Goal: Information Seeking & Learning: Learn about a topic

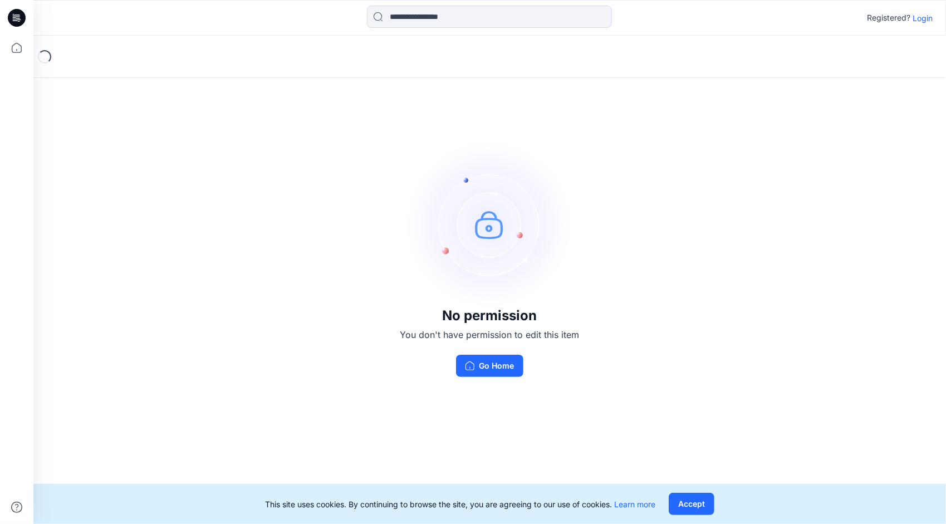
click at [922, 19] on p "Login" at bounding box center [923, 18] width 20 height 12
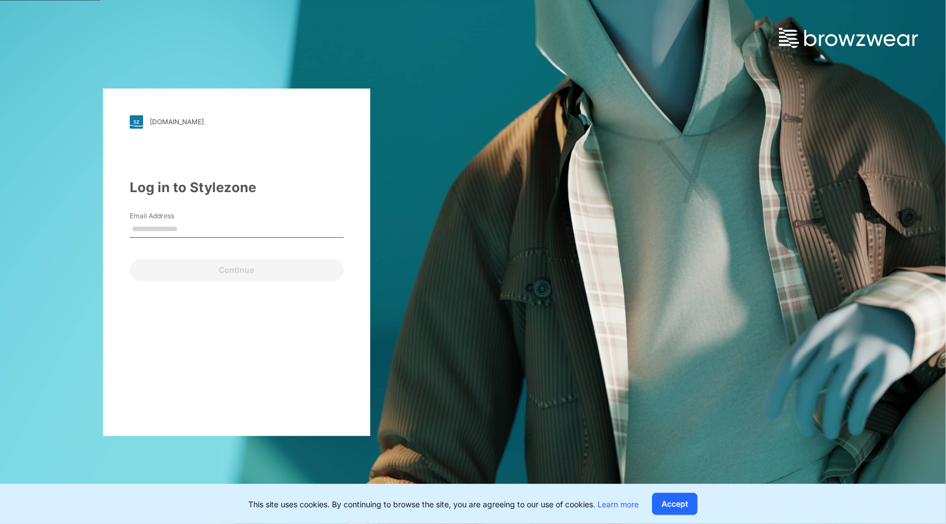
click at [234, 228] on input "Email Address" at bounding box center [237, 229] width 214 height 17
type input "**********"
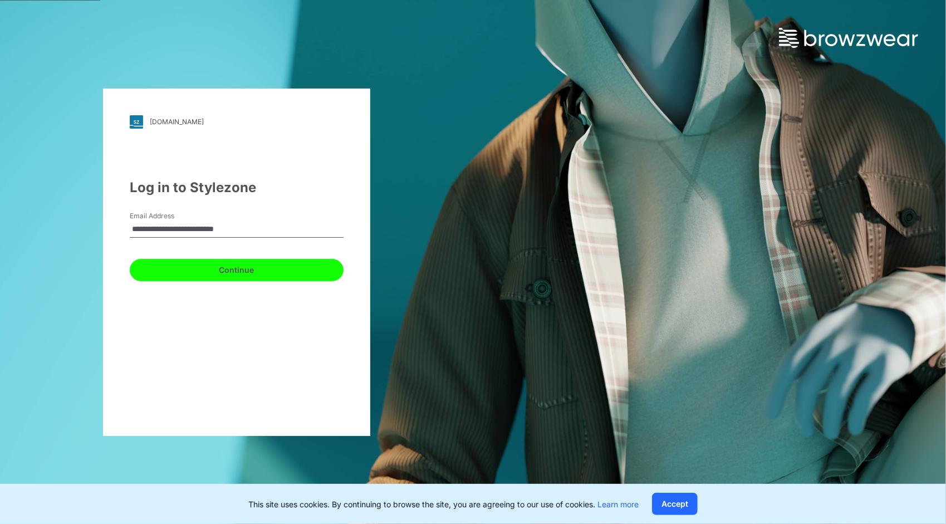
click at [229, 275] on button "Continue" at bounding box center [237, 270] width 214 height 22
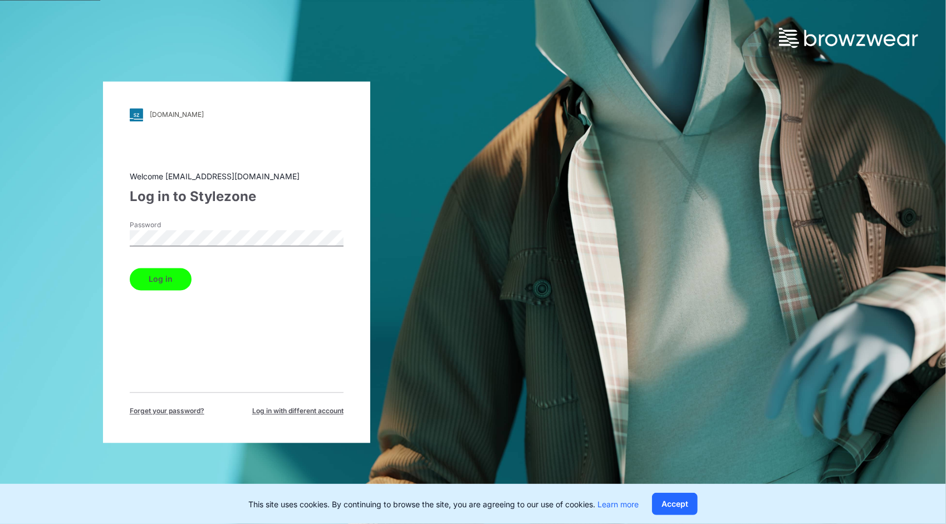
click at [159, 286] on button "Log in" at bounding box center [161, 279] width 62 height 22
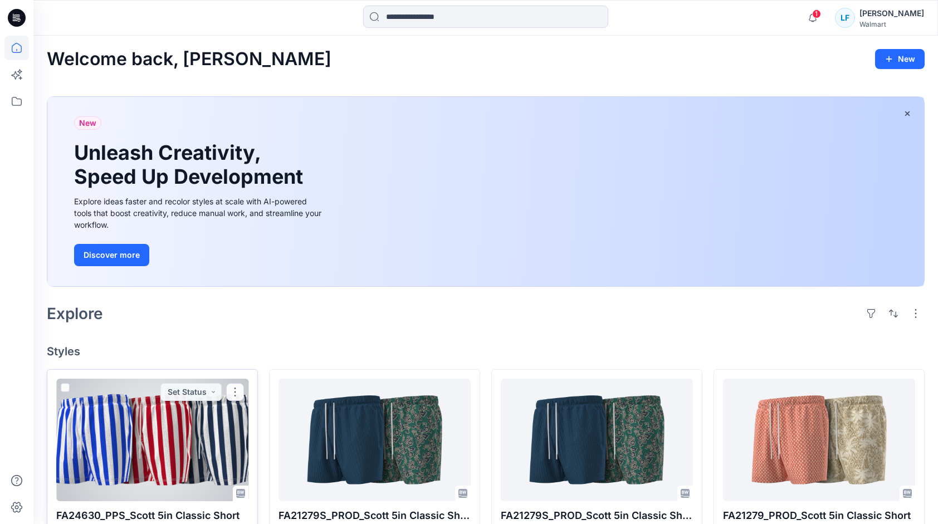
click at [194, 428] on div at bounding box center [152, 440] width 192 height 123
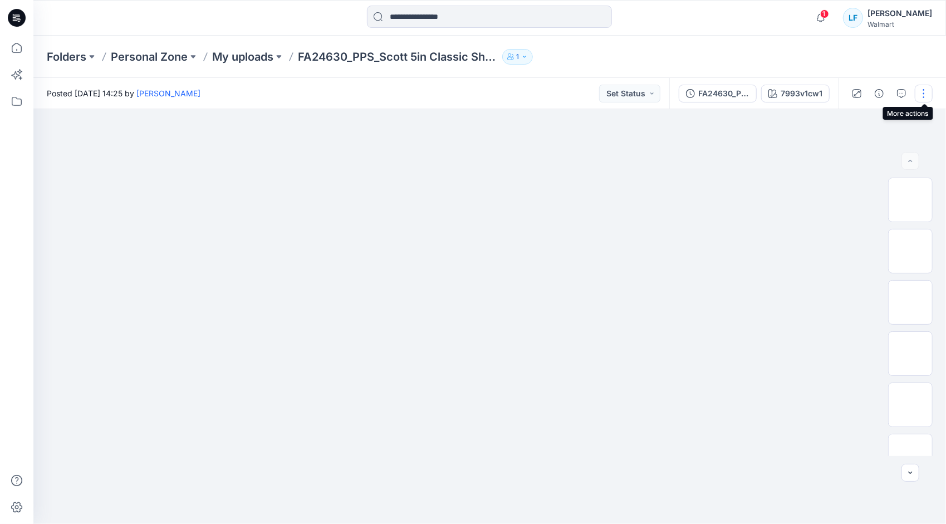
click at [920, 96] on button "button" at bounding box center [924, 94] width 18 height 18
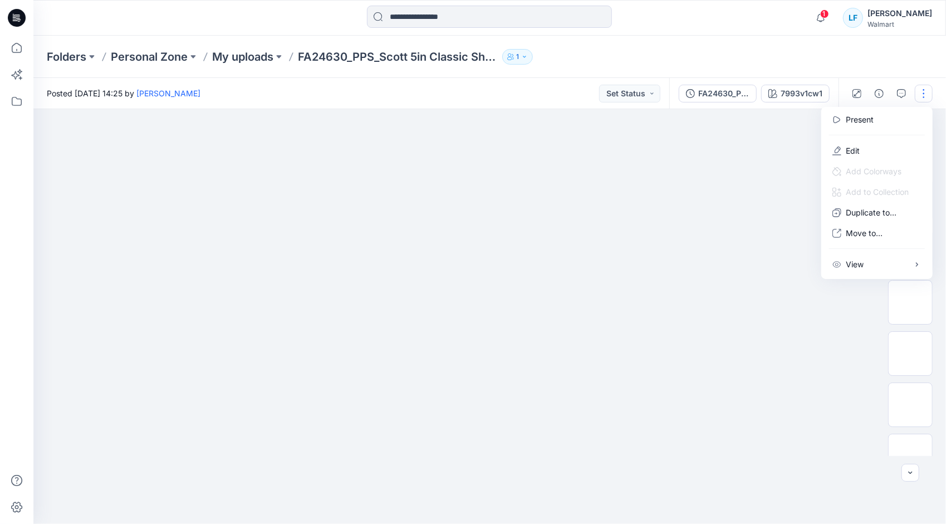
click at [751, 150] on img at bounding box center [490, 150] width 557 height 0
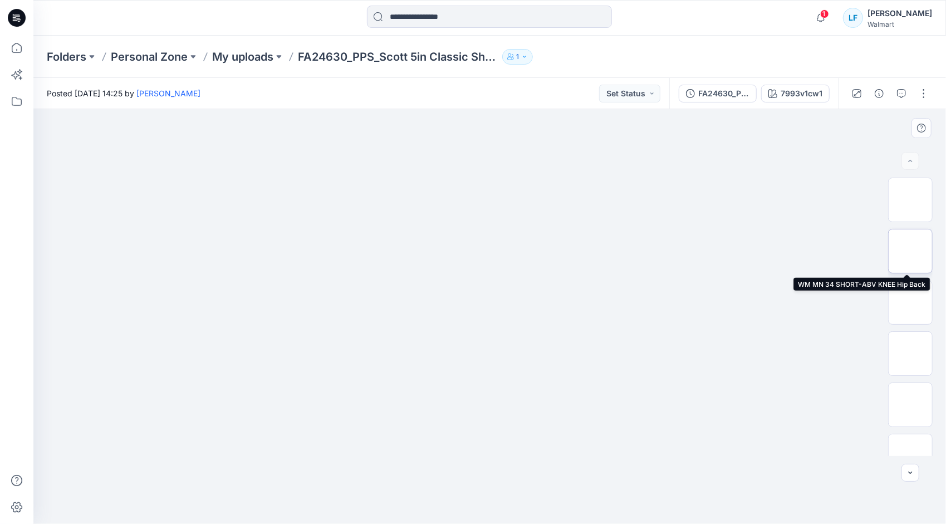
click at [911, 251] on img at bounding box center [911, 251] width 0 height 0
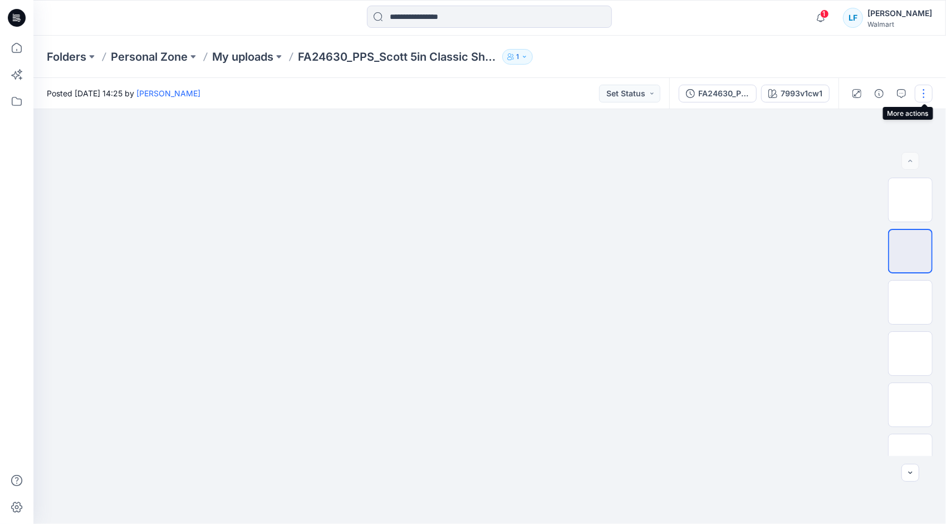
click at [923, 97] on button "button" at bounding box center [924, 94] width 18 height 18
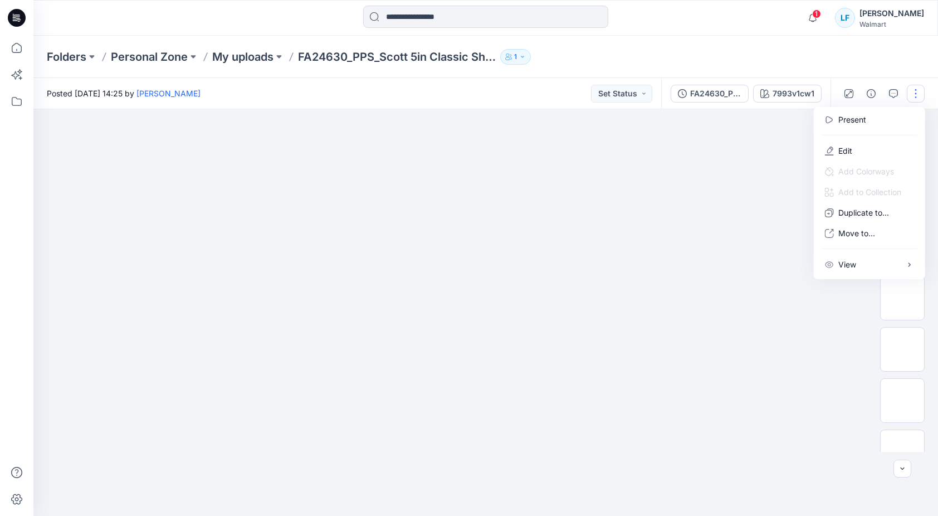
click at [923, 97] on button "button" at bounding box center [916, 94] width 18 height 18
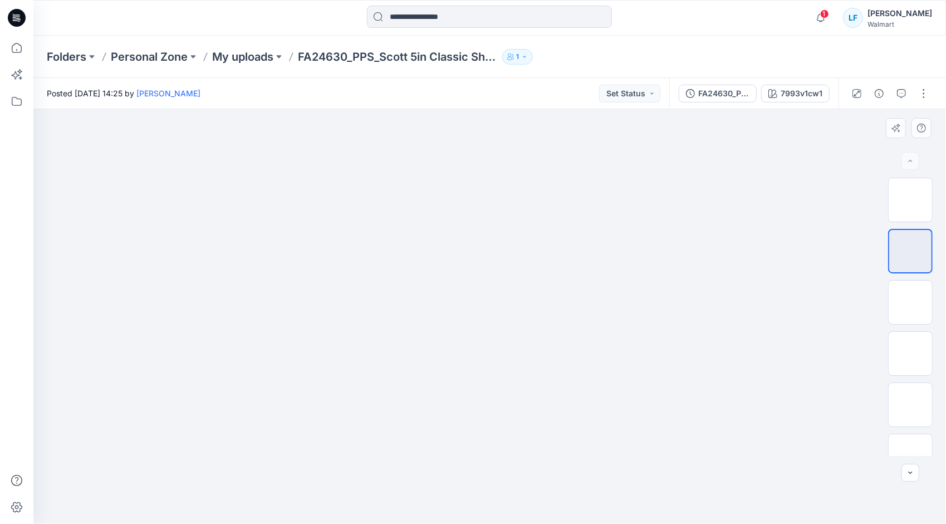
click at [582, 109] on img at bounding box center [489, 109] width 415 height 0
click at [902, 87] on button "button" at bounding box center [902, 94] width 18 height 18
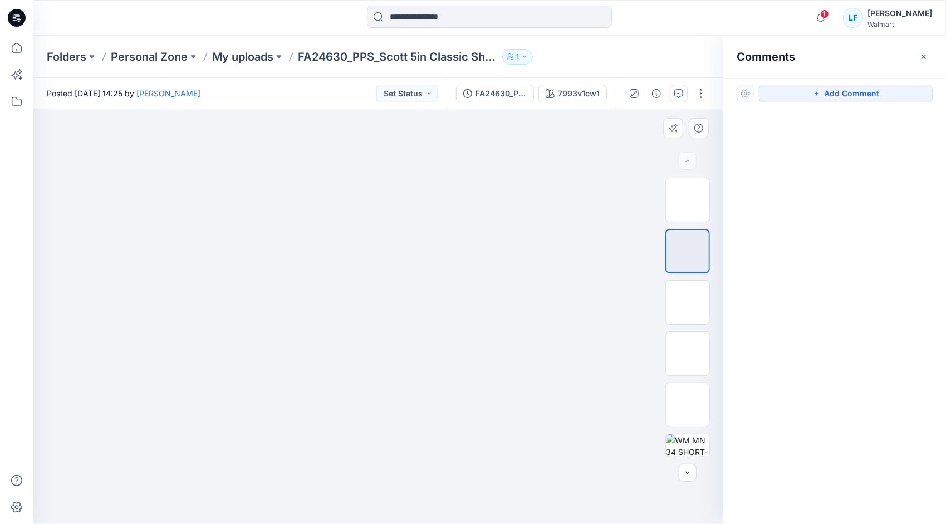
click at [397, 109] on img at bounding box center [378, 109] width 415 height 0
click at [782, 91] on button "Add Comment" at bounding box center [846, 94] width 174 height 18
click at [380, 274] on div "1" at bounding box center [378, 316] width 690 height 415
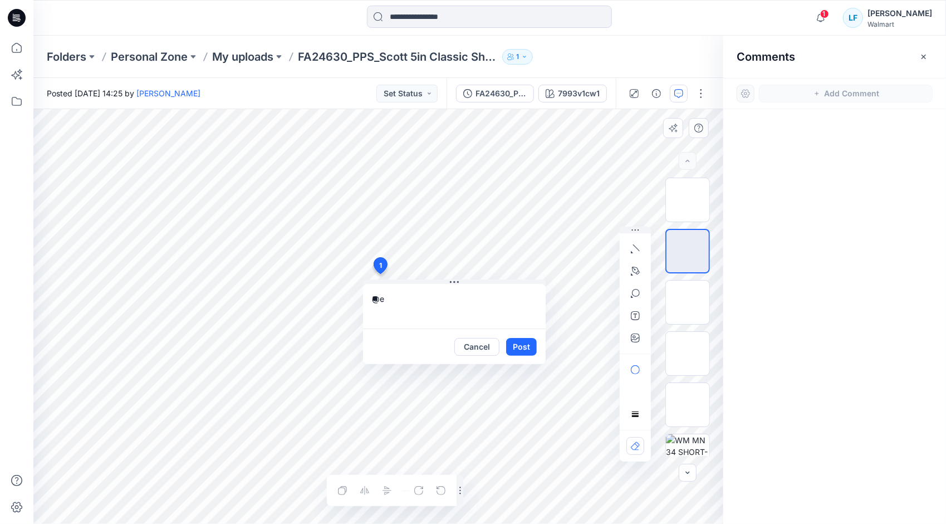
type textarea "*"
click at [486, 344] on button "Cancel" at bounding box center [477, 347] width 45 height 18
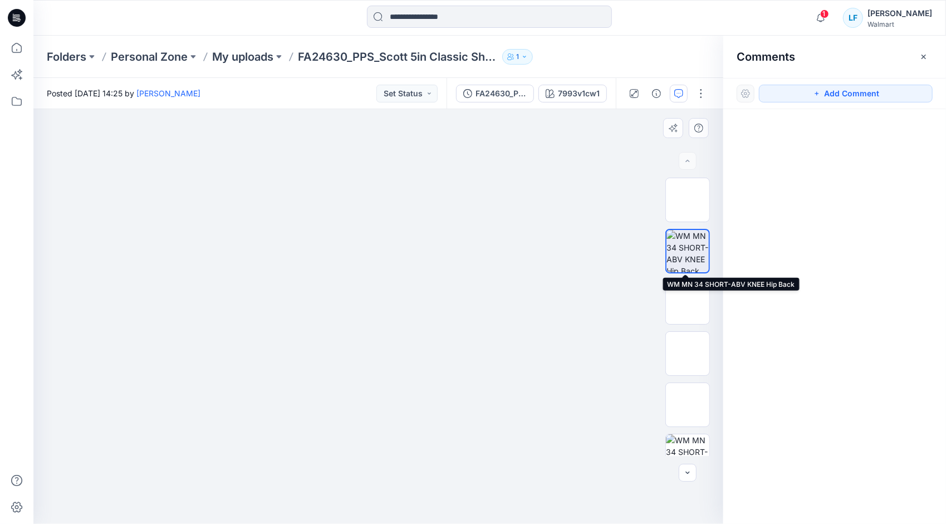
click at [684, 247] on img at bounding box center [688, 251] width 42 height 42
click at [783, 293] on div at bounding box center [835, 296] width 223 height 374
click at [532, 58] on button "1" at bounding box center [517, 57] width 31 height 16
click at [617, 60] on div "Folders Personal Zone My uploads FA24630_PPS_Scott 5in Classic Short 1 Folder A…" at bounding box center [446, 57] width 799 height 16
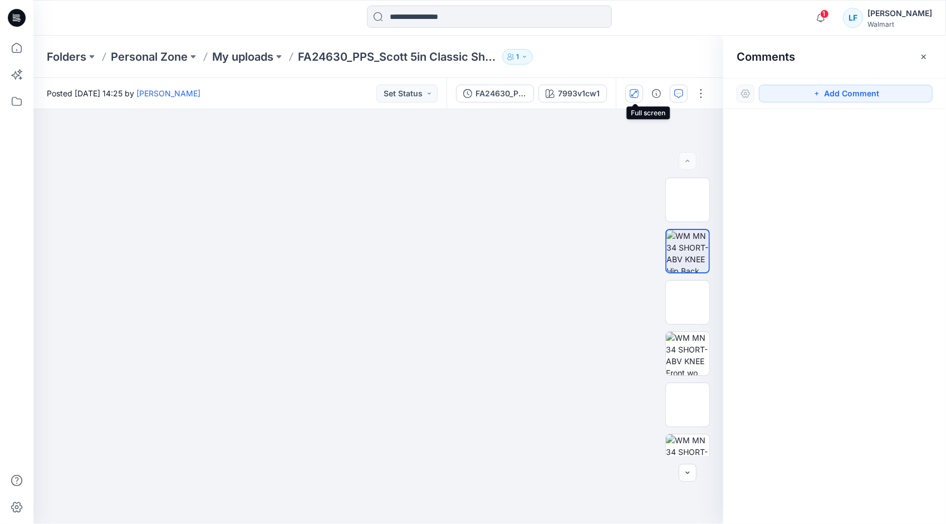
click at [632, 95] on icon "button" at bounding box center [634, 93] width 9 height 9
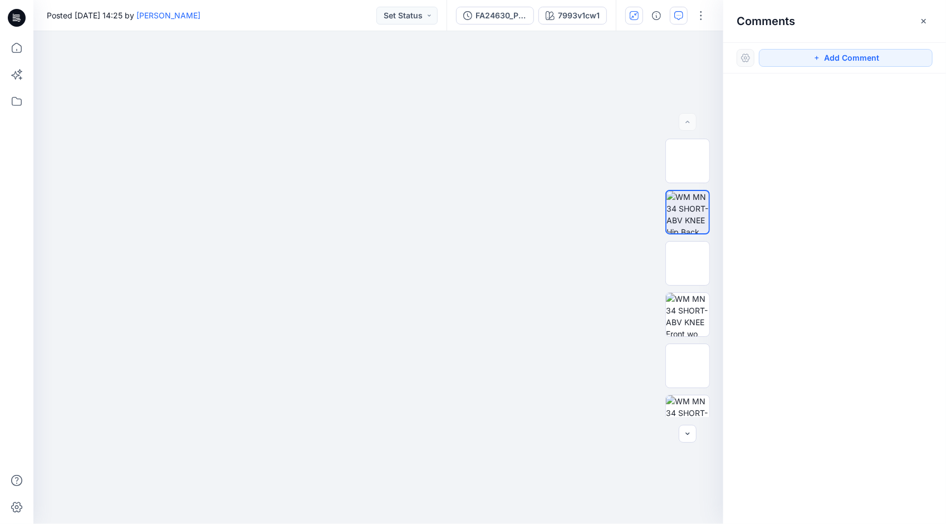
click at [749, 56] on div at bounding box center [746, 58] width 18 height 18
click at [745, 56] on div at bounding box center [746, 58] width 18 height 18
click at [657, 18] on icon "button" at bounding box center [656, 15] width 9 height 9
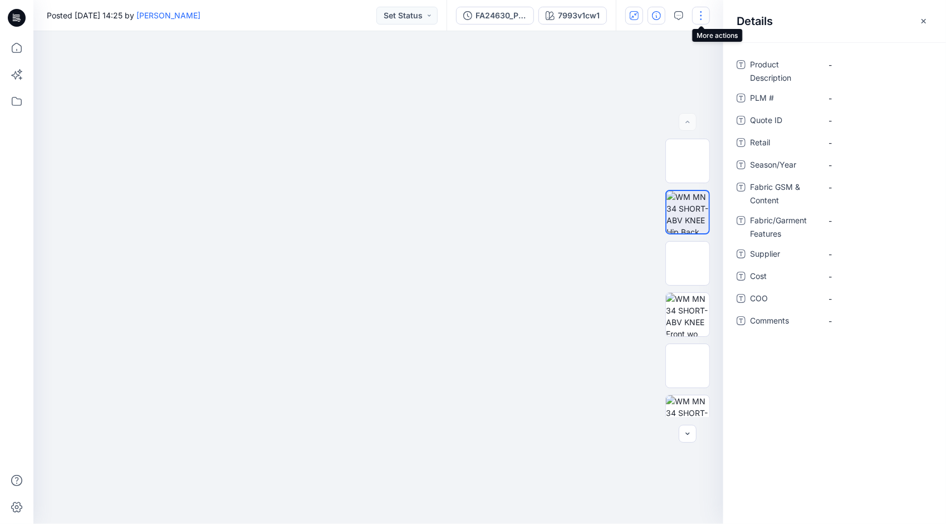
click at [695, 16] on button "button" at bounding box center [701, 16] width 18 height 18
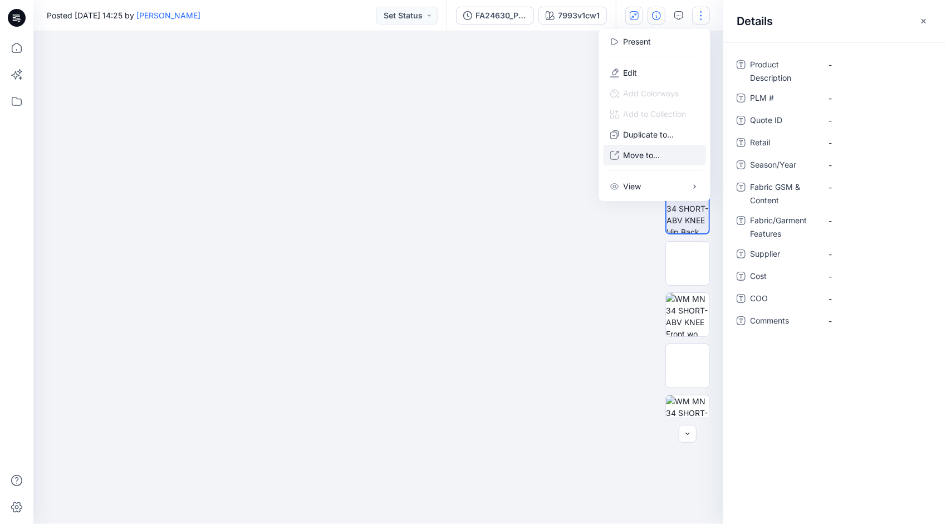
click at [637, 155] on p "Move to..." at bounding box center [642, 155] width 37 height 12
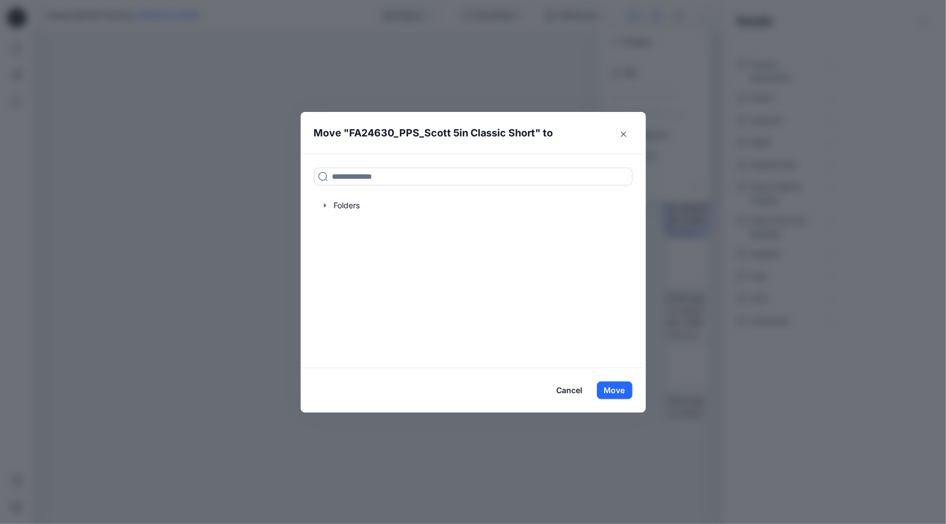
click at [554, 397] on button "Cancel" at bounding box center [570, 391] width 41 height 18
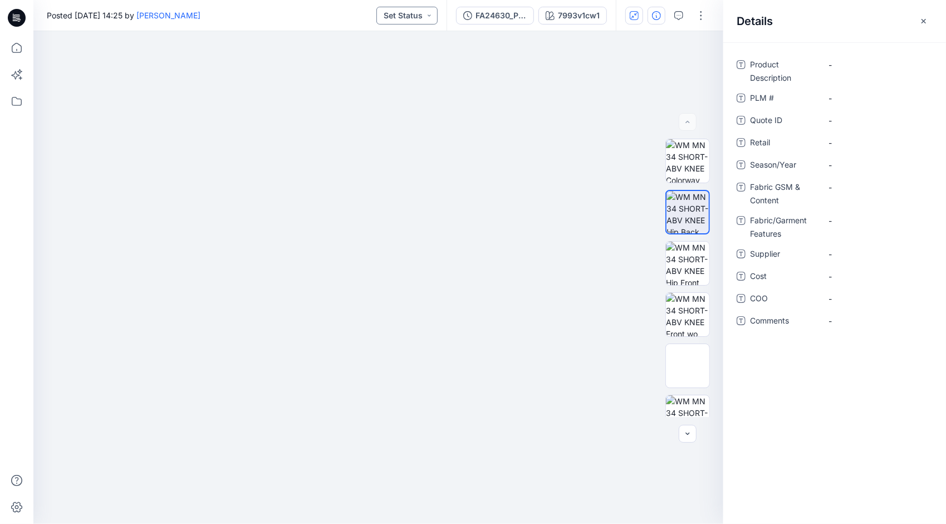
click at [427, 17] on button "Set Status" at bounding box center [407, 16] width 61 height 18
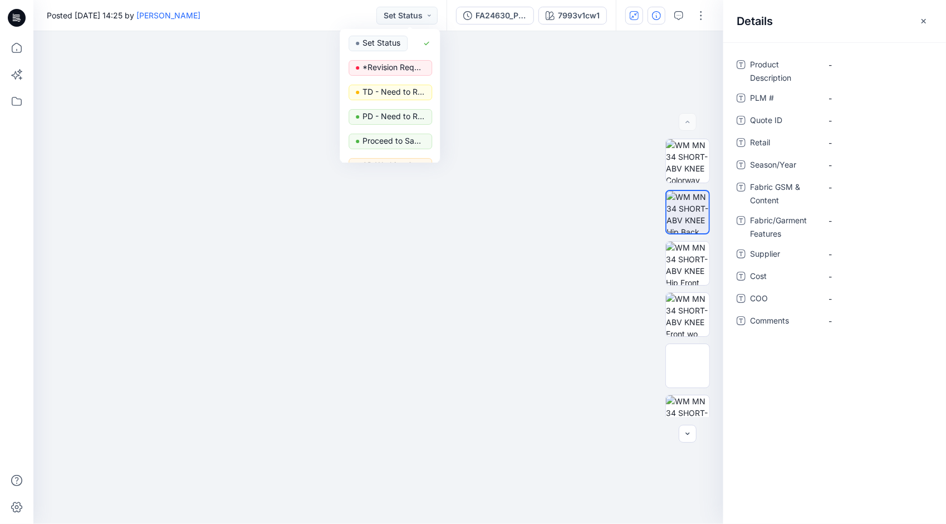
click at [505, 2] on div "FA24630_PPS_Scott 5in Classic Short 7993v1cw1" at bounding box center [531, 15] width 169 height 31
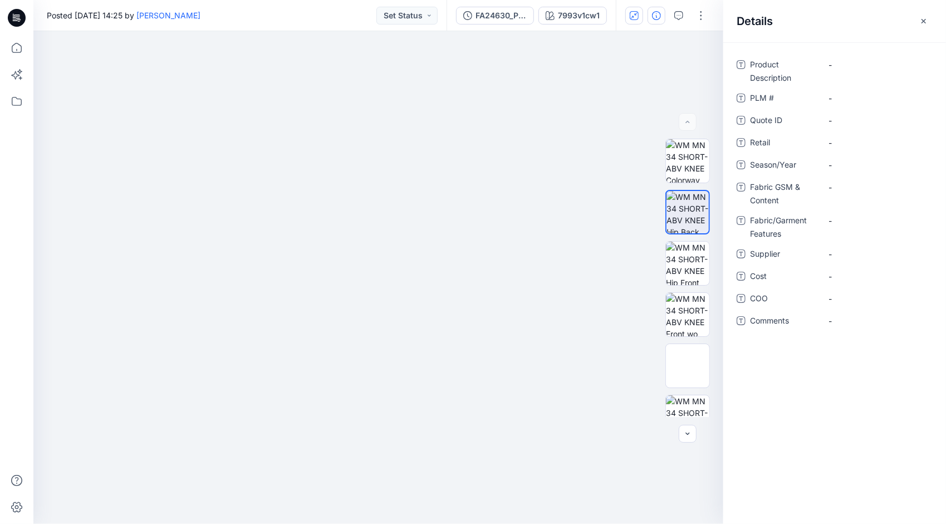
click at [280, 13] on div "Posted [DATE] 14:25 by [PERSON_NAME] Set Status" at bounding box center [239, 15] width 413 height 31
click at [9, 48] on icon at bounding box center [16, 48] width 25 height 25
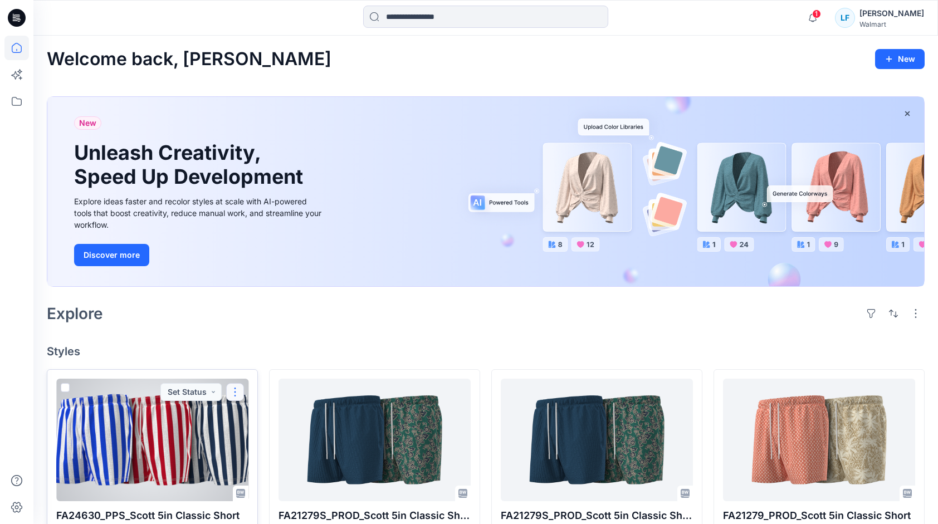
click at [242, 389] on button "button" at bounding box center [235, 392] width 18 height 18
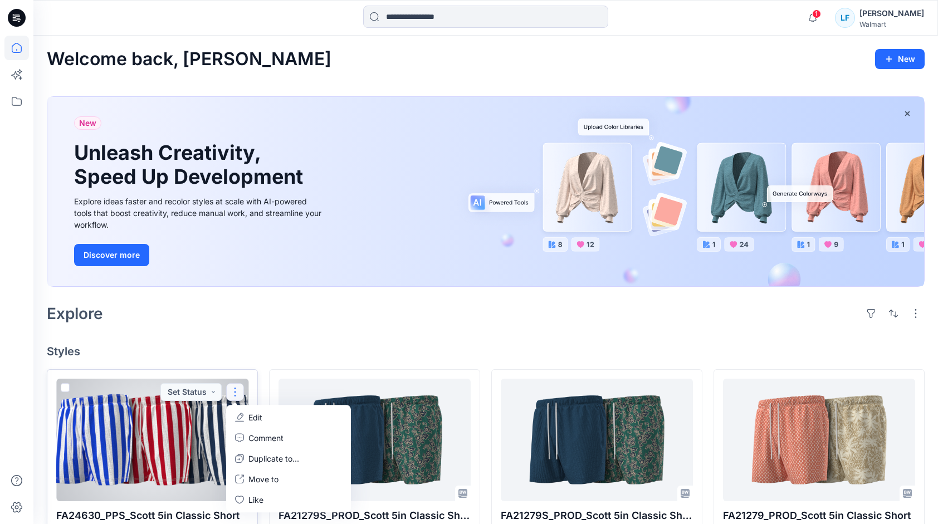
click at [58, 383] on div at bounding box center [152, 440] width 192 height 123
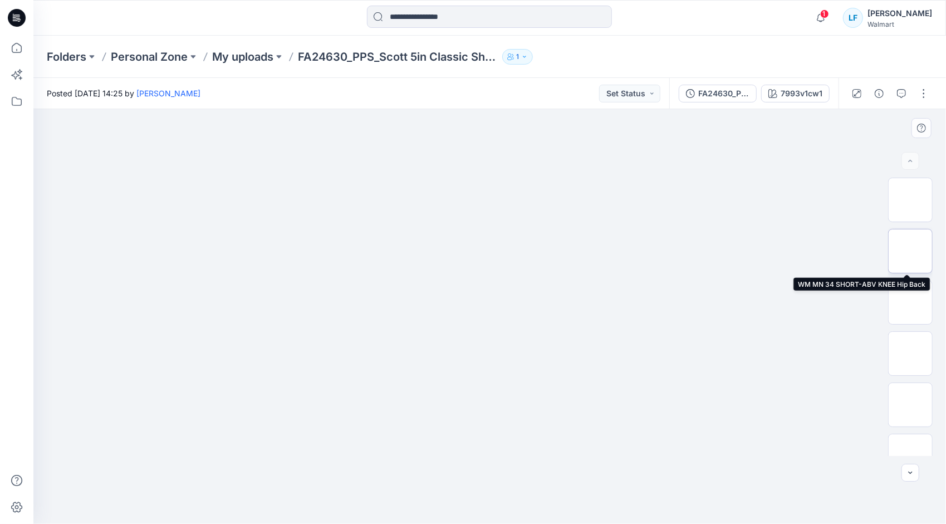
click at [911, 251] on img at bounding box center [911, 251] width 0 height 0
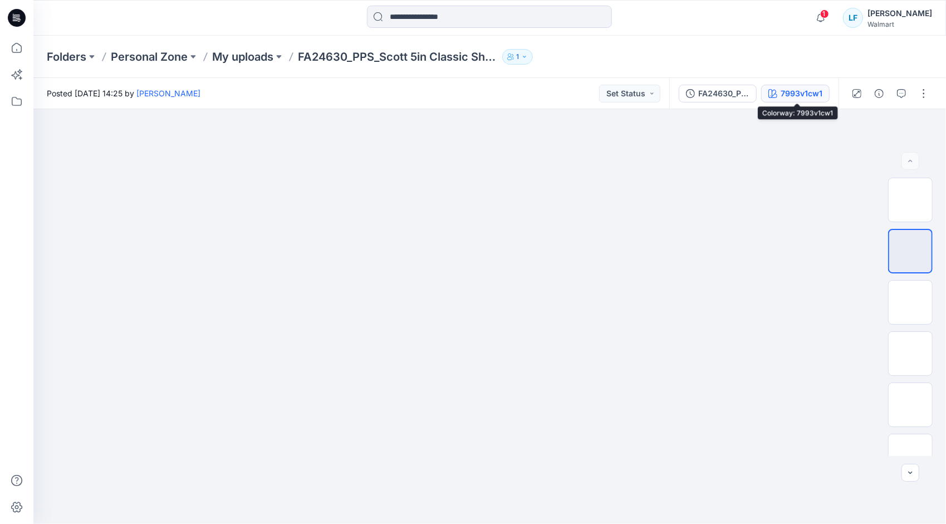
click at [820, 91] on div "7993v1cw1" at bounding box center [802, 93] width 42 height 12
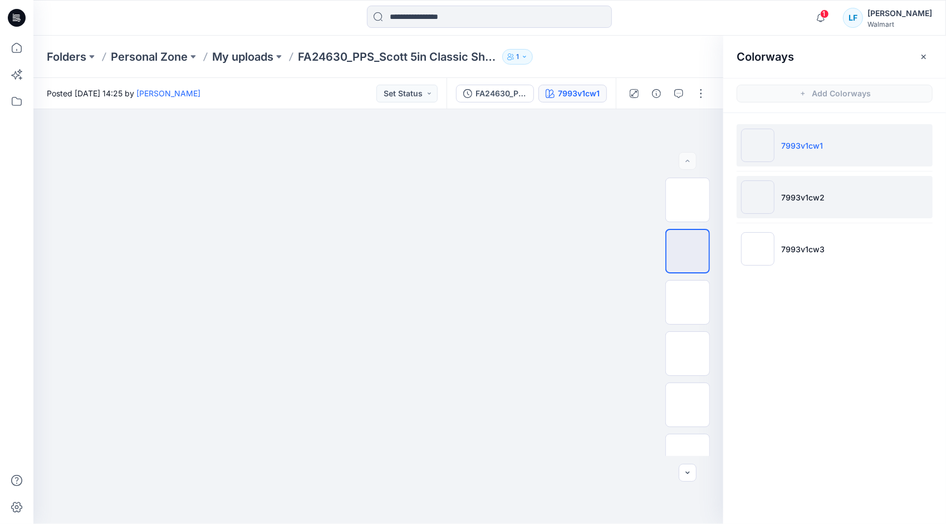
click at [775, 202] on li "7993v1cw2" at bounding box center [835, 197] width 196 height 42
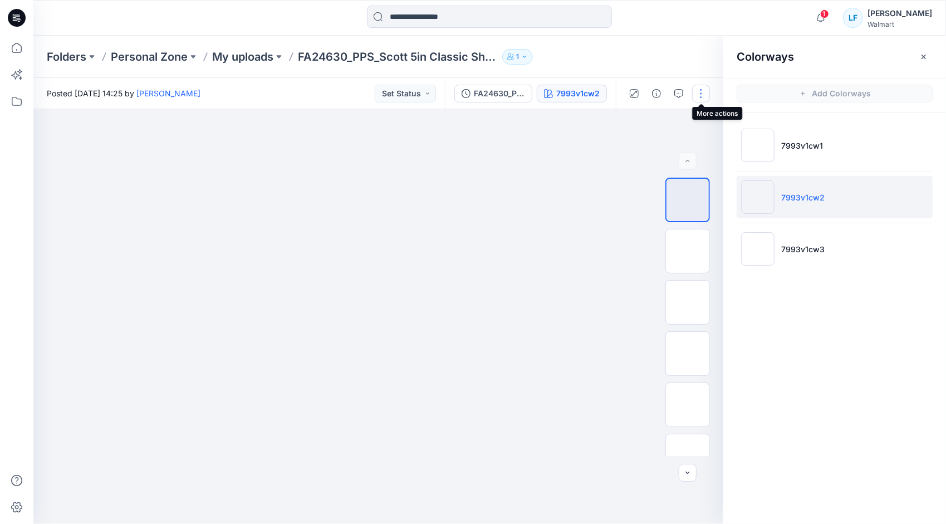
click at [703, 97] on button "button" at bounding box center [701, 94] width 18 height 18
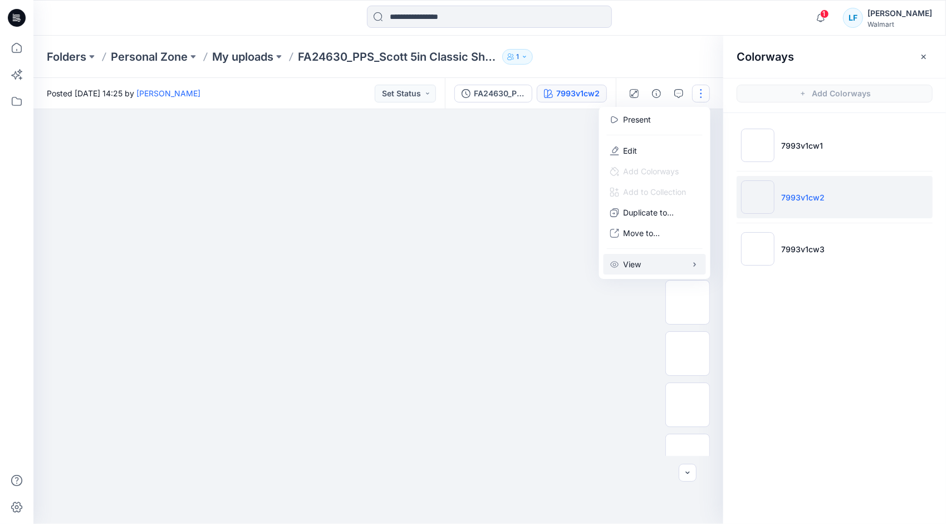
click at [645, 266] on button "View" at bounding box center [655, 264] width 103 height 21
click at [536, 109] on img at bounding box center [378, 109] width 415 height 0
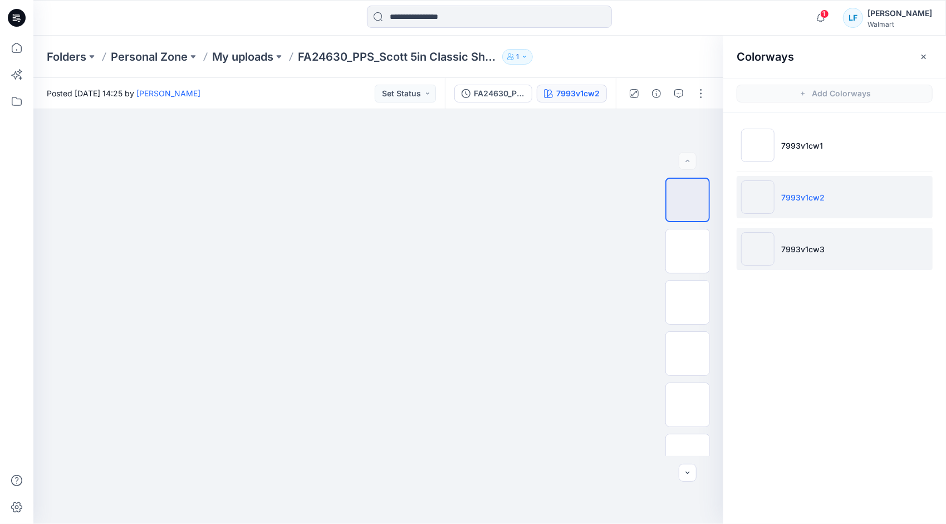
click at [806, 255] on li "7993v1cw3" at bounding box center [835, 249] width 196 height 42
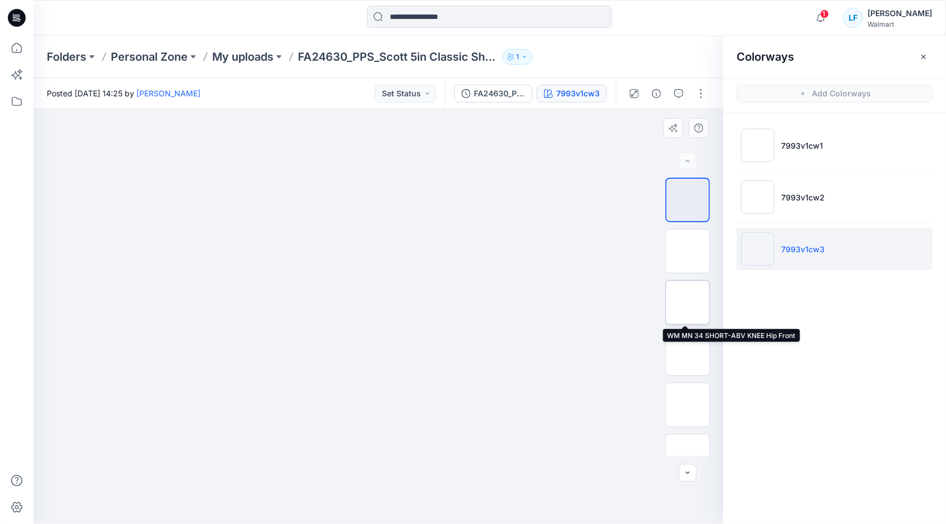
click at [688, 302] on img at bounding box center [688, 302] width 0 height 0
drag, startPoint x: 694, startPoint y: 285, endPoint x: 682, endPoint y: 289, distance: 12.9
click at [688, 302] on img at bounding box center [688, 302] width 0 height 0
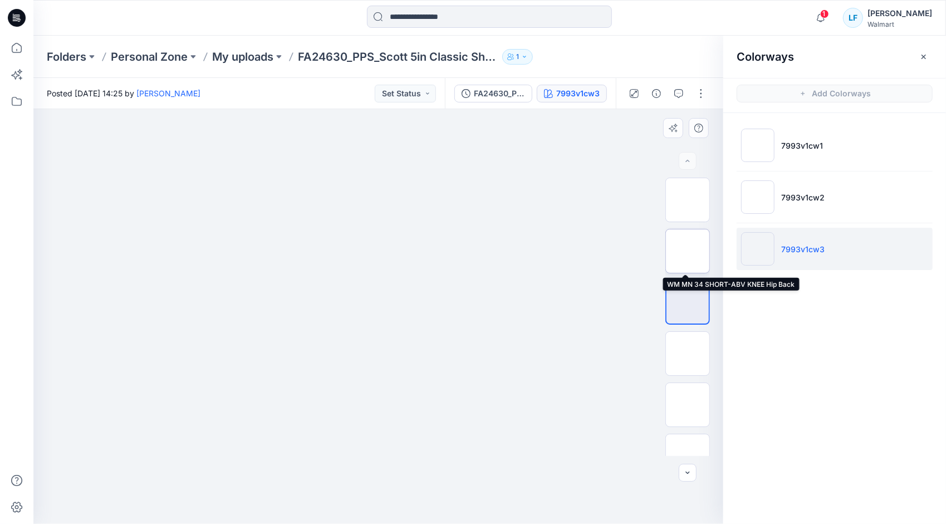
click at [688, 251] on img at bounding box center [688, 251] width 0 height 0
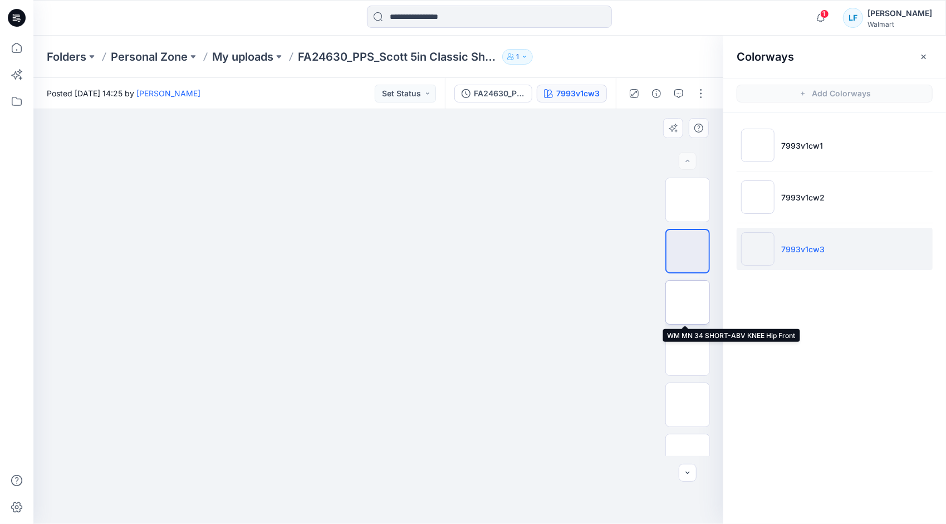
click at [688, 302] on img at bounding box center [688, 302] width 0 height 0
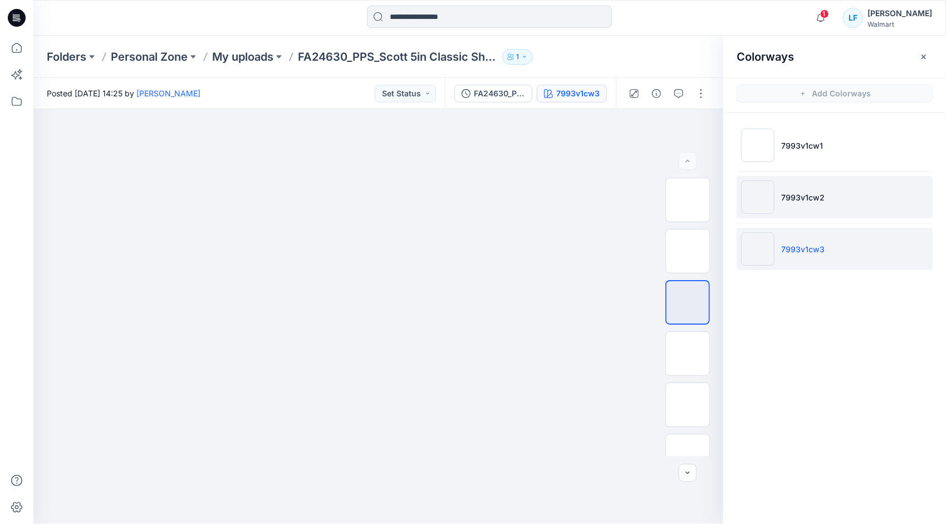
click at [755, 199] on img at bounding box center [757, 196] width 33 height 33
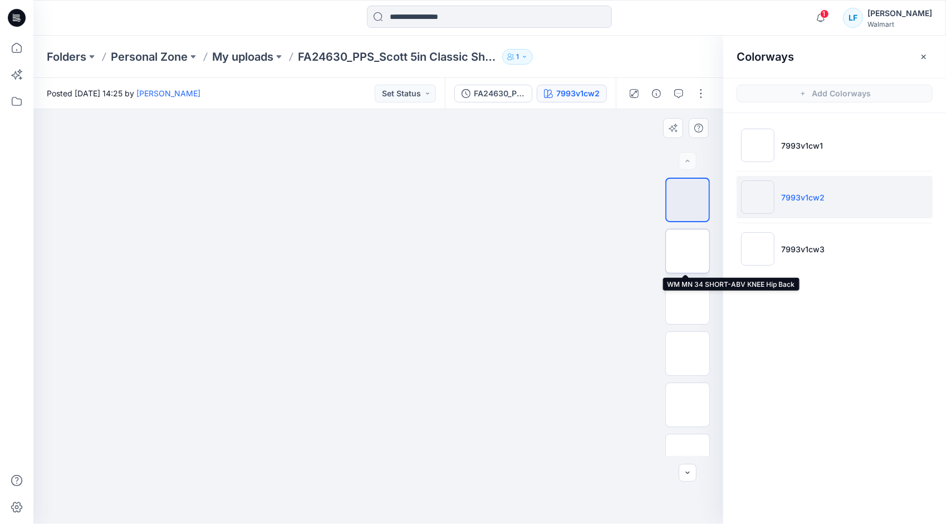
click at [688, 251] on img at bounding box center [688, 251] width 0 height 0
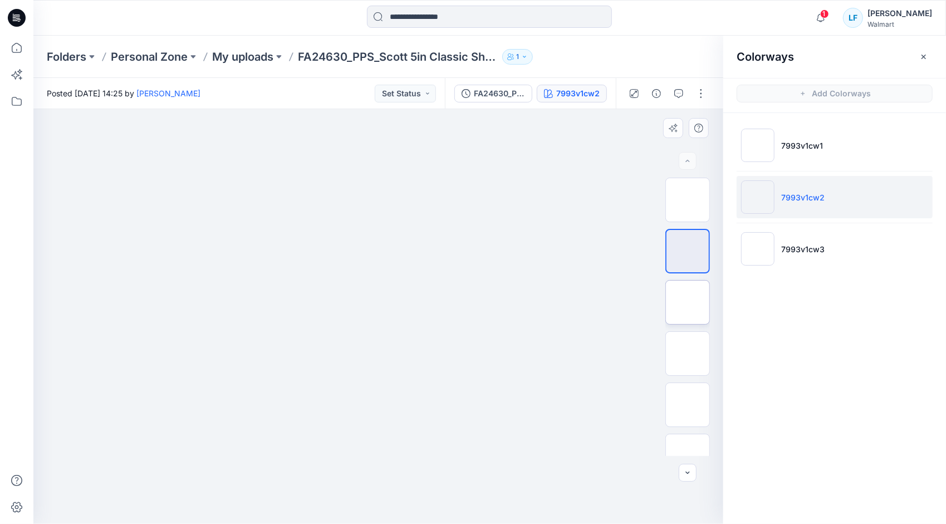
click at [688, 302] on img at bounding box center [688, 302] width 0 height 0
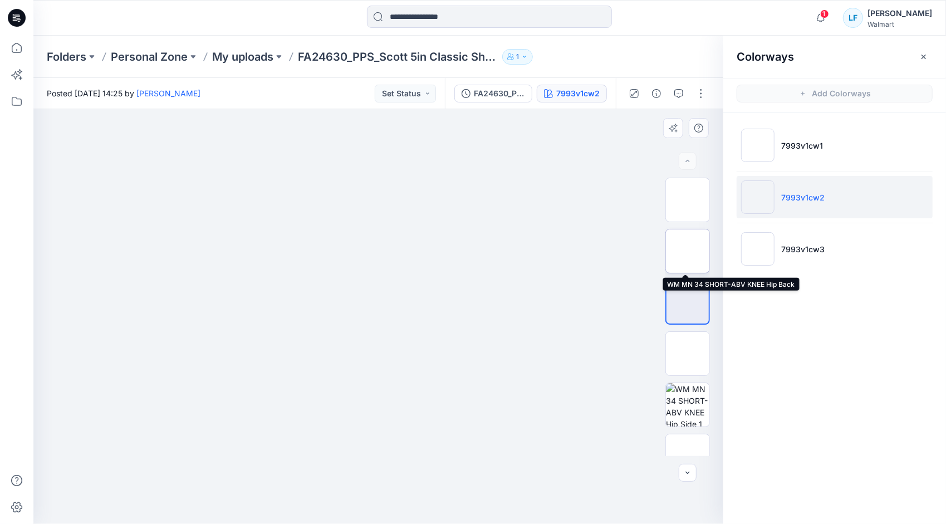
click at [688, 251] on img at bounding box center [688, 251] width 0 height 0
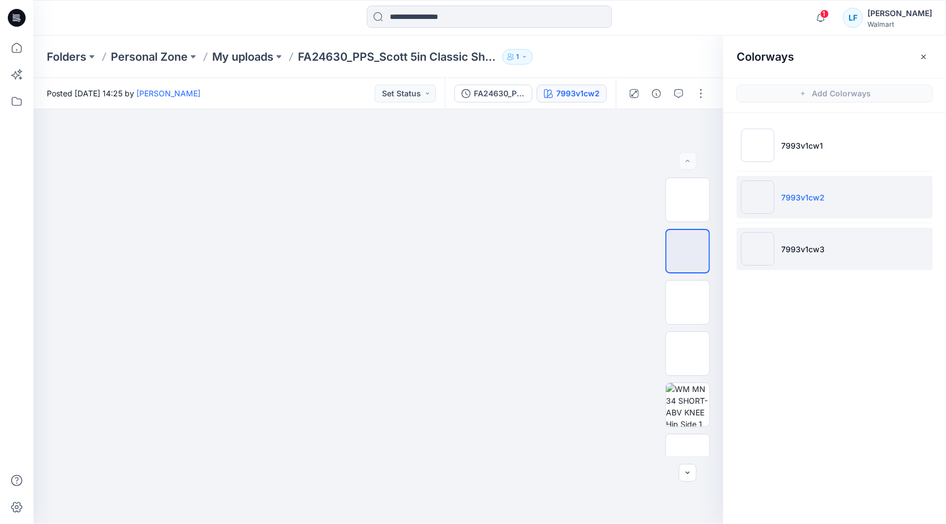
click at [773, 248] on img at bounding box center [757, 248] width 33 height 33
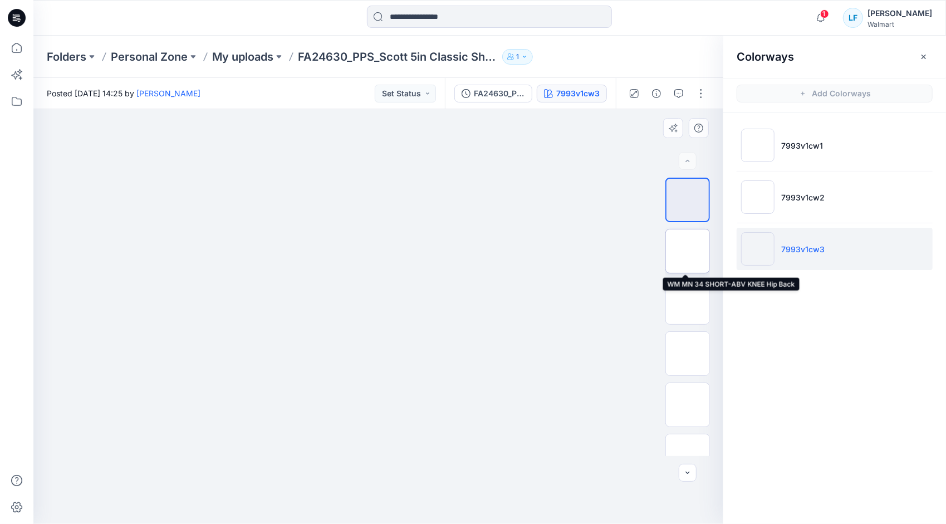
click at [688, 251] on img at bounding box center [688, 251] width 0 height 0
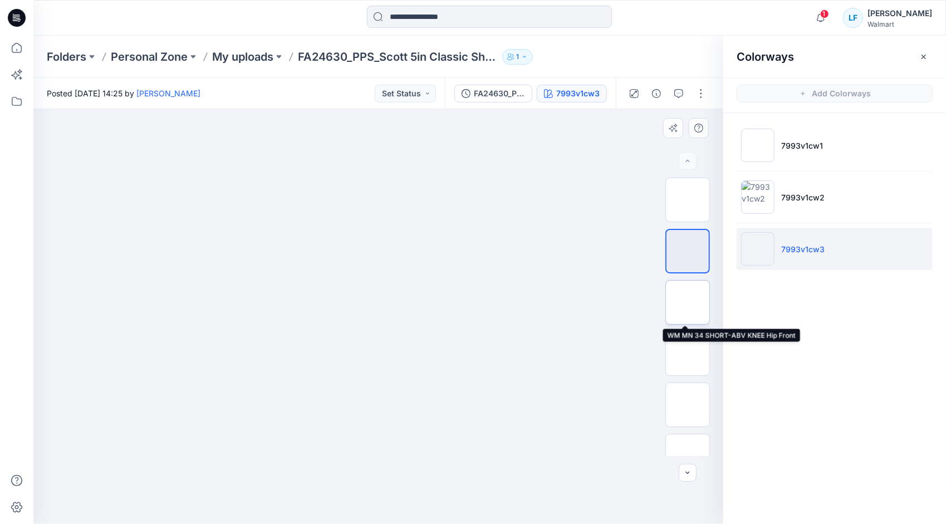
click at [688, 302] on img at bounding box center [688, 302] width 0 height 0
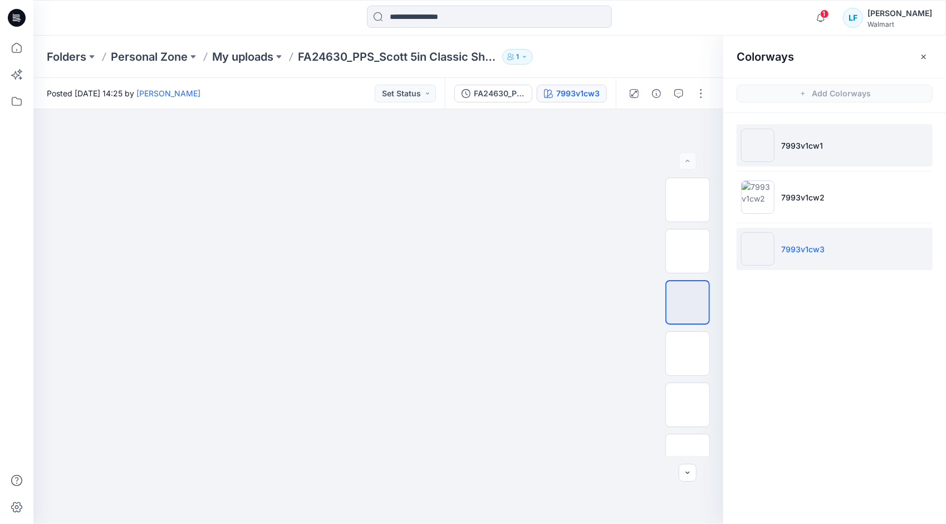
click at [802, 150] on p "7993v1cw1" at bounding box center [803, 146] width 42 height 12
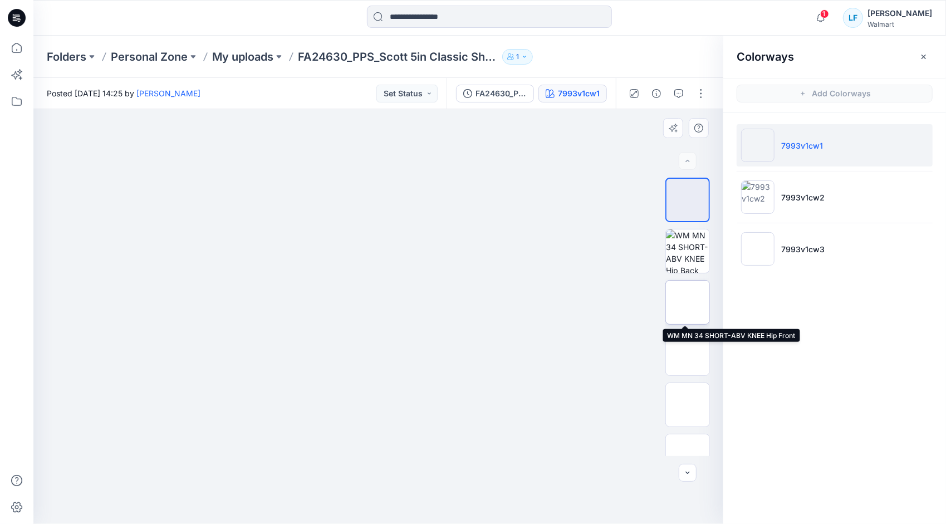
click at [688, 302] on img at bounding box center [688, 302] width 0 height 0
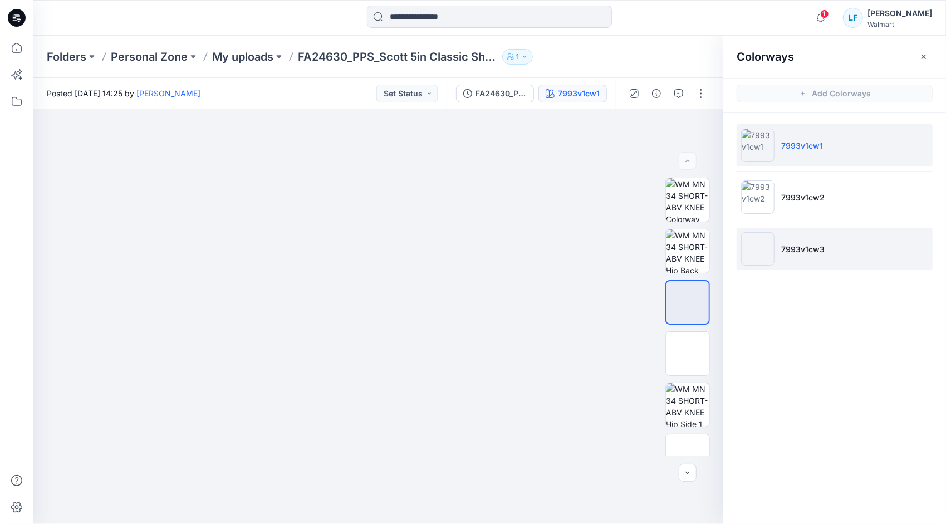
click at [772, 245] on img at bounding box center [757, 248] width 33 height 33
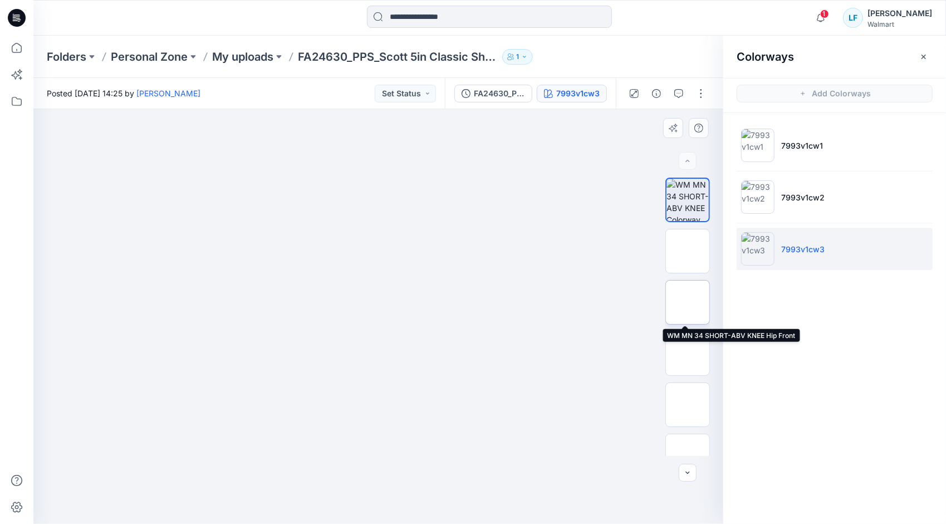
click at [688, 302] on img at bounding box center [688, 302] width 0 height 0
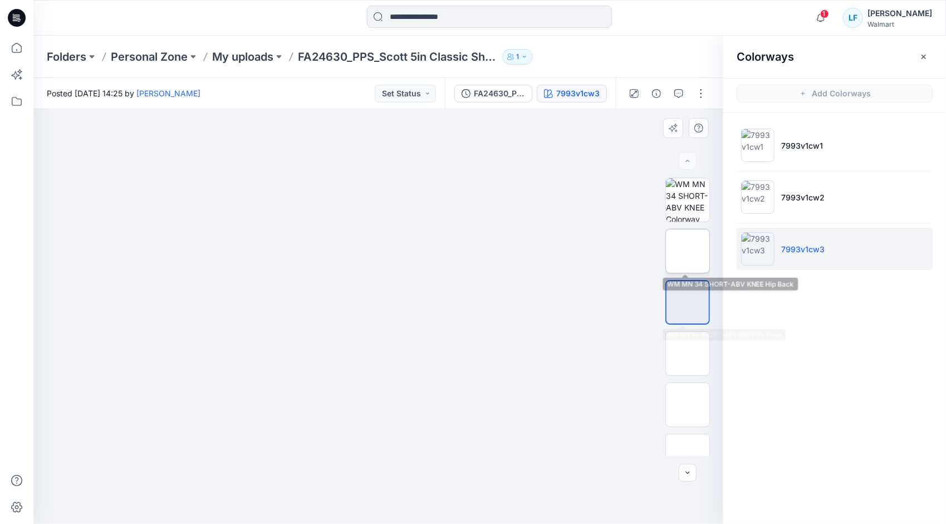
click at [688, 251] on img at bounding box center [688, 251] width 0 height 0
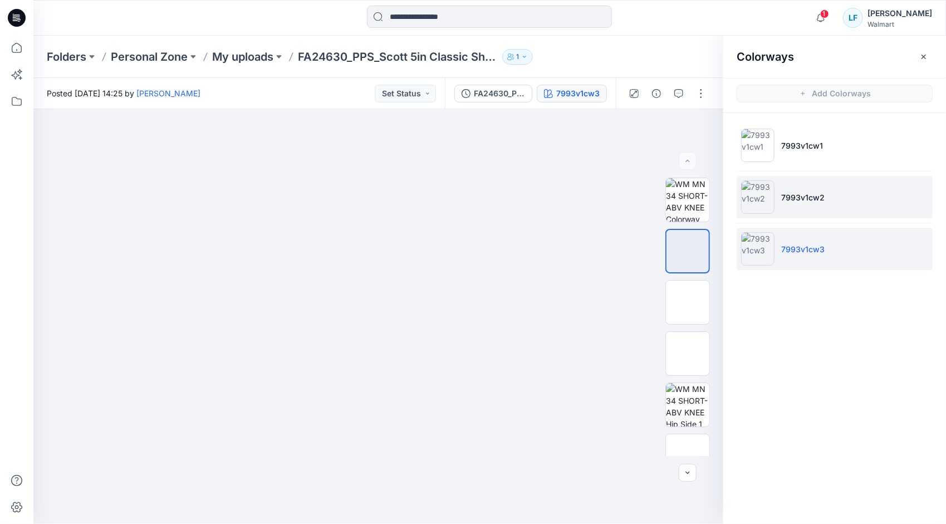
click at [755, 194] on img at bounding box center [757, 196] width 33 height 33
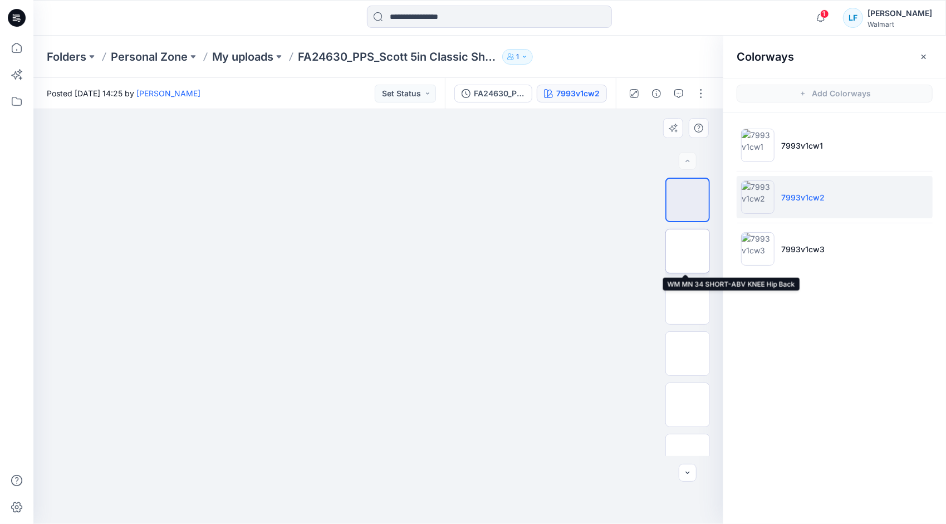
click at [688, 251] on img at bounding box center [688, 251] width 0 height 0
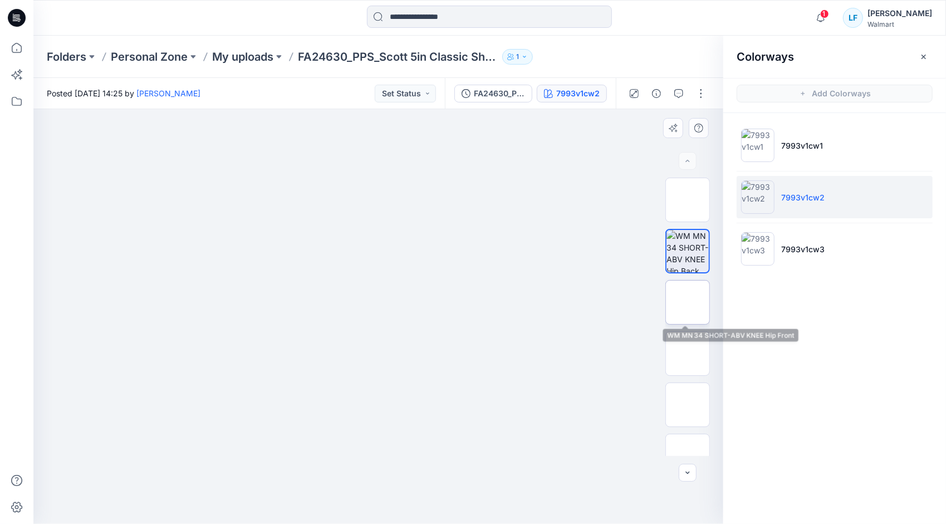
click at [688, 302] on img at bounding box center [688, 302] width 0 height 0
